Goal: Task Accomplishment & Management: Complete application form

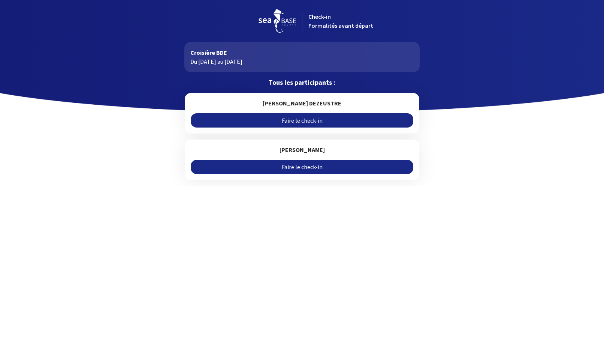
click at [328, 119] on link "Faire le check-in" at bounding box center [302, 120] width 222 height 14
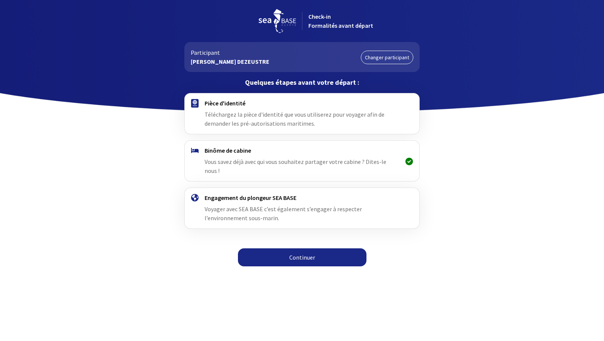
click at [321, 112] on span "Téléchargez la pièce d'identité que vous utiliserez pour voyager afin de demand…" at bounding box center [295, 119] width 180 height 16
click at [321, 248] on link "Continuer" at bounding box center [302, 257] width 129 height 18
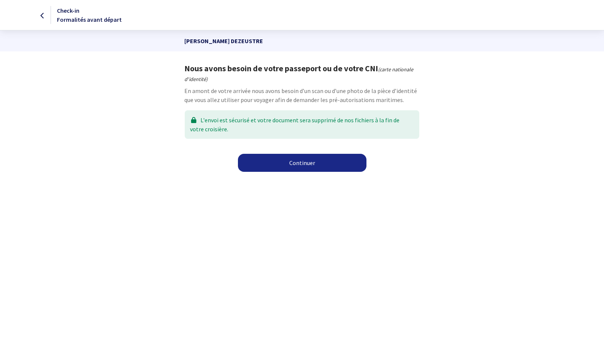
click at [306, 164] on link "Continuer" at bounding box center [302, 163] width 129 height 18
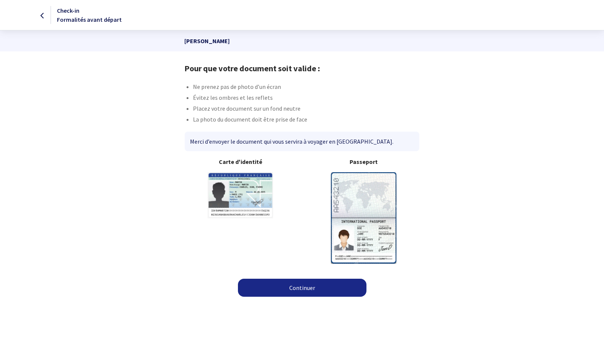
click at [374, 195] on img at bounding box center [364, 217] width 66 height 91
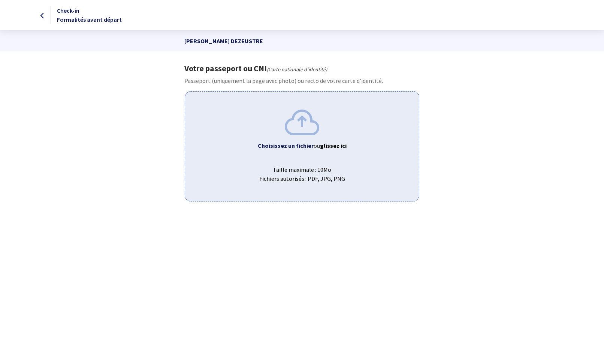
click at [304, 142] on b "Choisissez un fichier" at bounding box center [286, 145] width 56 height 7
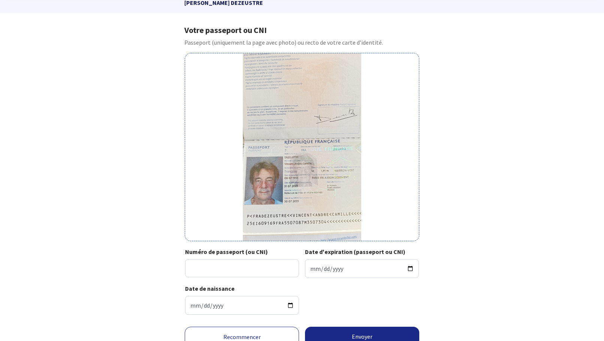
scroll to position [40, 0]
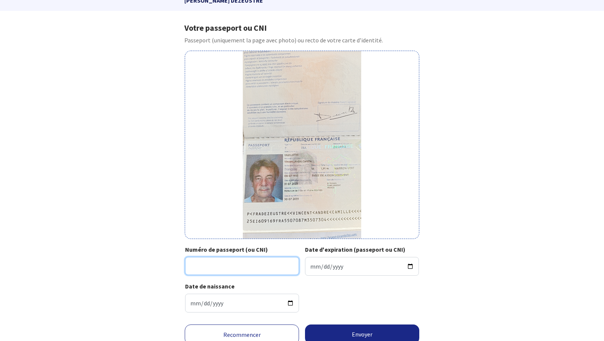
click at [217, 271] on input "Numéro de passeport (ou CNI)" at bounding box center [242, 266] width 114 height 18
type input "25EI60916"
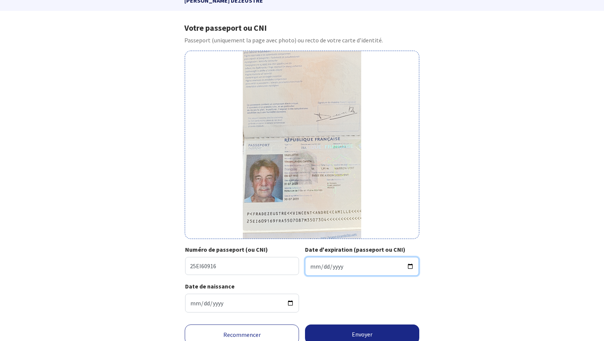
click at [412, 267] on input "Date d'expiration (passeport ou CNI)" at bounding box center [362, 266] width 114 height 19
type input "2035-07-30"
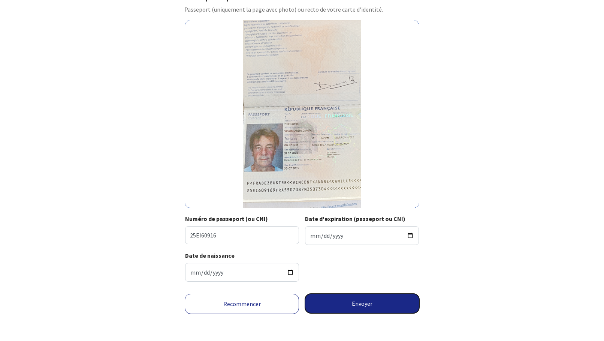
click at [362, 302] on button "Envoyer" at bounding box center [362, 303] width 114 height 19
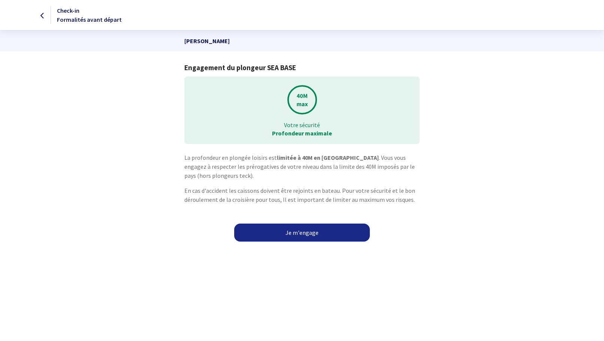
click at [302, 234] on link "Je m'engage" at bounding box center [302, 232] width 136 height 18
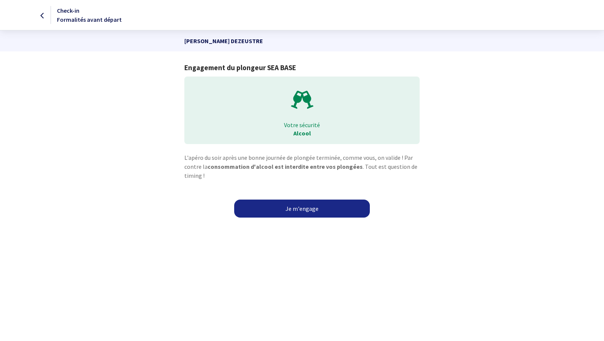
click at [303, 208] on link "Je m'engage" at bounding box center [302, 208] width 136 height 18
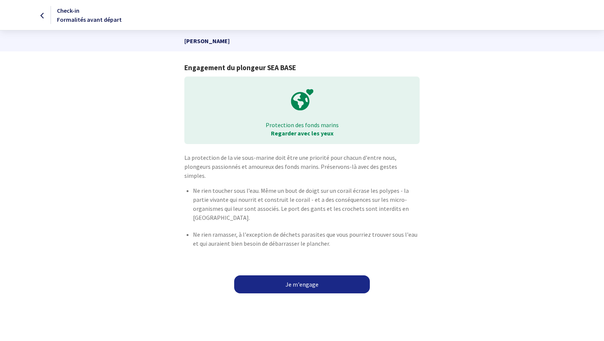
click at [299, 277] on link "Je m'engage" at bounding box center [302, 284] width 136 height 18
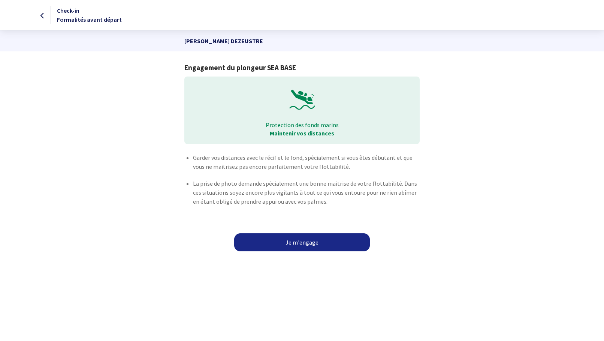
click at [299, 240] on link "Je m'engage" at bounding box center [302, 242] width 136 height 18
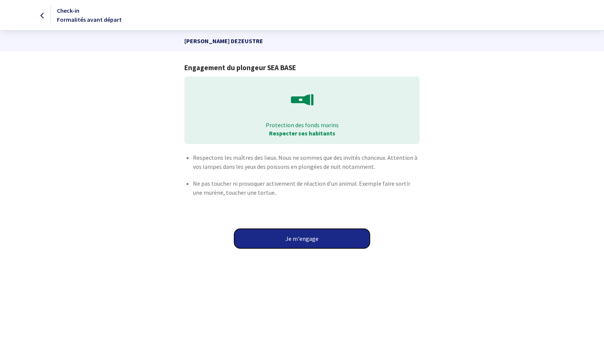
click at [299, 241] on button "Je m'engage" at bounding box center [302, 238] width 136 height 19
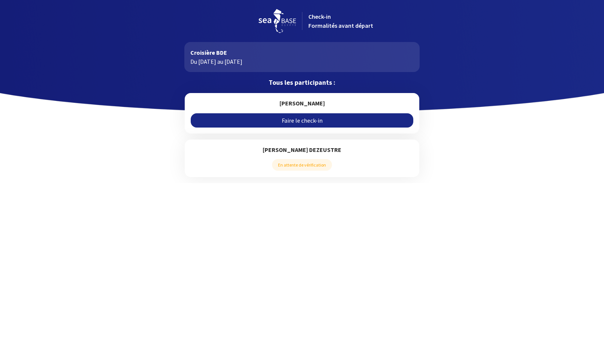
click at [301, 164] on span "En attente de vérification" at bounding box center [302, 165] width 60 height 12
drag, startPoint x: 299, startPoint y: 120, endPoint x: 89, endPoint y: 47, distance: 221.8
click at [299, 120] on link "Faire le check-in" at bounding box center [302, 120] width 222 height 14
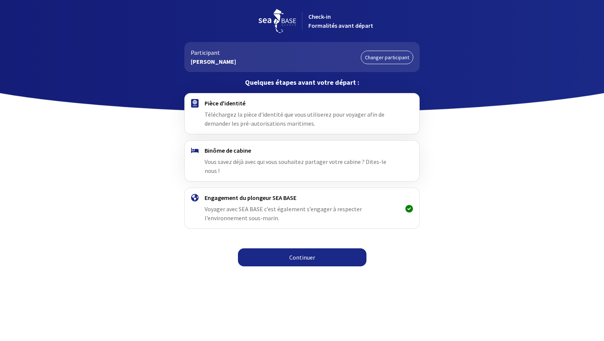
click at [327, 248] on link "Continuer" at bounding box center [302, 257] width 129 height 18
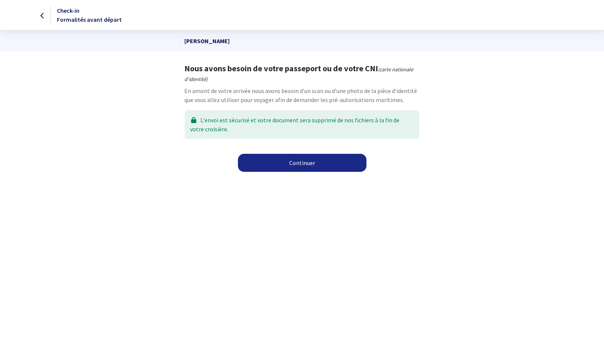
click at [45, 14] on div at bounding box center [25, 14] width 50 height 9
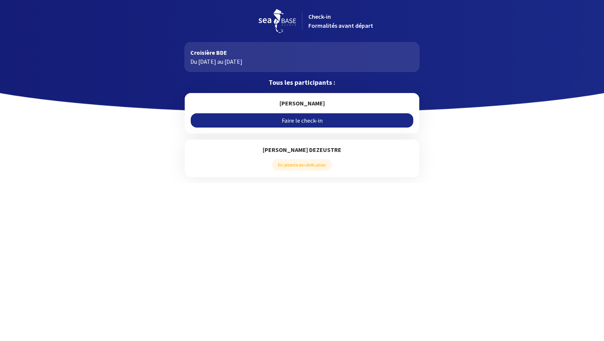
click at [300, 118] on link "Faire le check-in" at bounding box center [302, 120] width 222 height 14
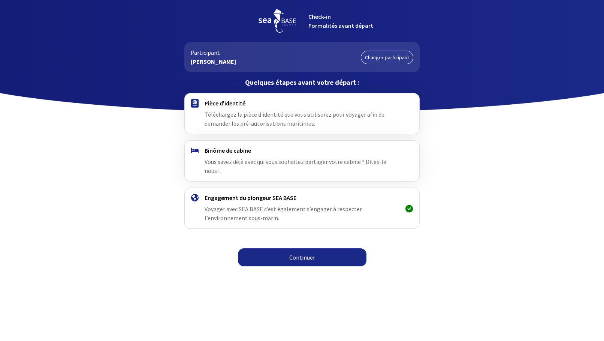
click at [296, 157] on div "Binôme de cabine Vous savez déjà avec qui vous souhaitez partager votre cabine …" at bounding box center [302, 161] width 195 height 28
click at [291, 249] on link "Continuer" at bounding box center [302, 257] width 129 height 18
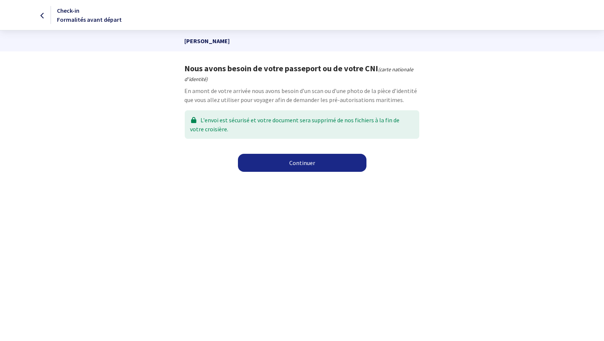
click at [293, 162] on link "Continuer" at bounding box center [302, 163] width 129 height 18
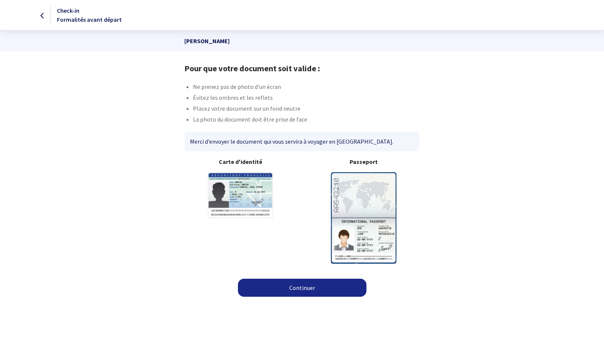
click at [361, 222] on img at bounding box center [364, 217] width 66 height 91
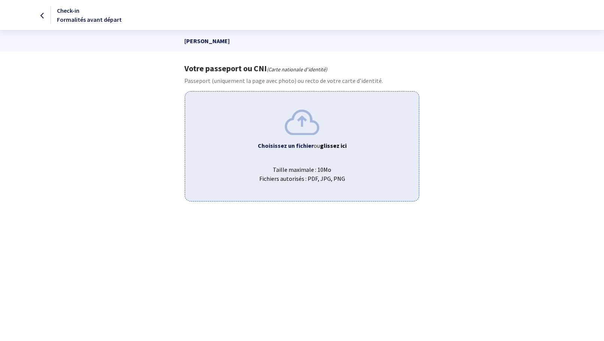
click at [304, 128] on img at bounding box center [302, 121] width 34 height 25
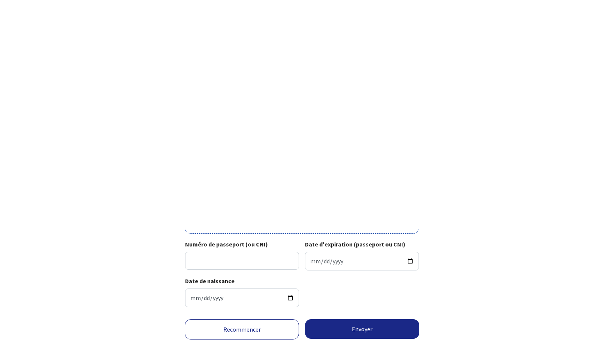
scroll to position [186, 0]
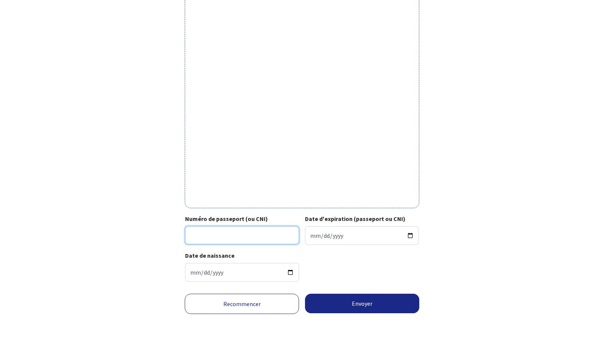
click at [211, 235] on input "Numéro de passeport (ou CNI)" at bounding box center [242, 235] width 114 height 18
type input "23KE66509"
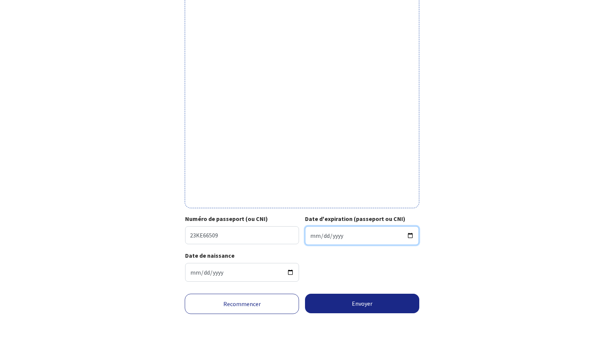
click at [411, 235] on input "Date d'expiration (passeport ou CNI)" at bounding box center [362, 235] width 114 height 19
type input "2033-10-09"
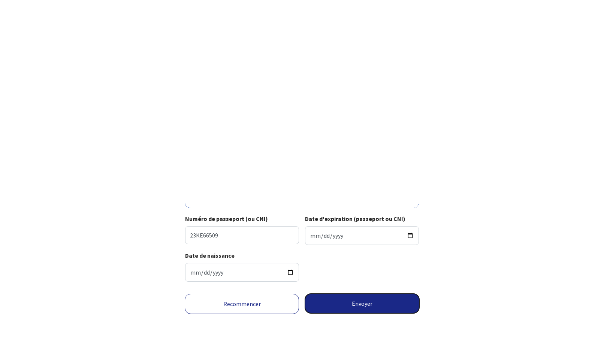
click at [358, 303] on button "Envoyer" at bounding box center [362, 303] width 114 height 19
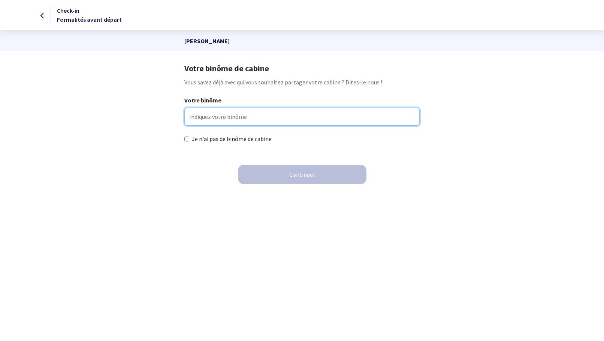
click at [230, 117] on input "Votre binôme" at bounding box center [301, 117] width 235 height 18
click at [224, 115] on input "Votre binôme" at bounding box center [301, 117] width 235 height 18
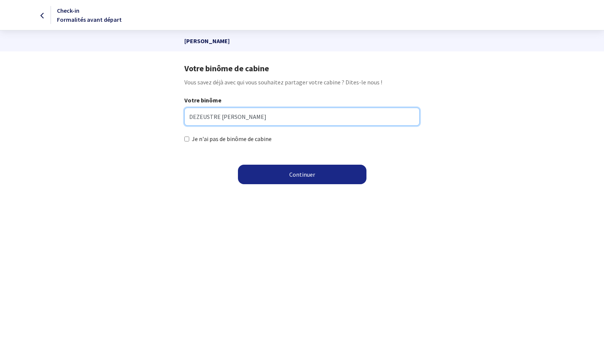
type input "DEZEUSTRE [PERSON_NAME]"
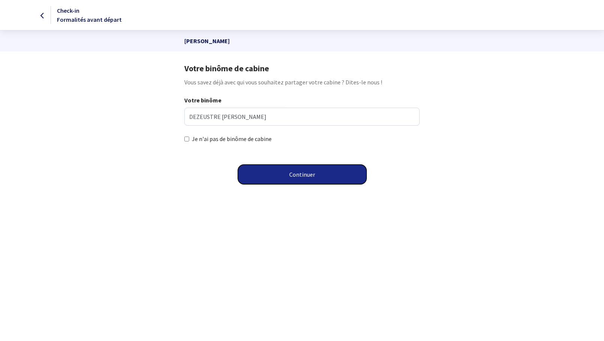
click at [276, 176] on button "Continuer" at bounding box center [302, 174] width 129 height 19
